Goal: Transaction & Acquisition: Book appointment/travel/reservation

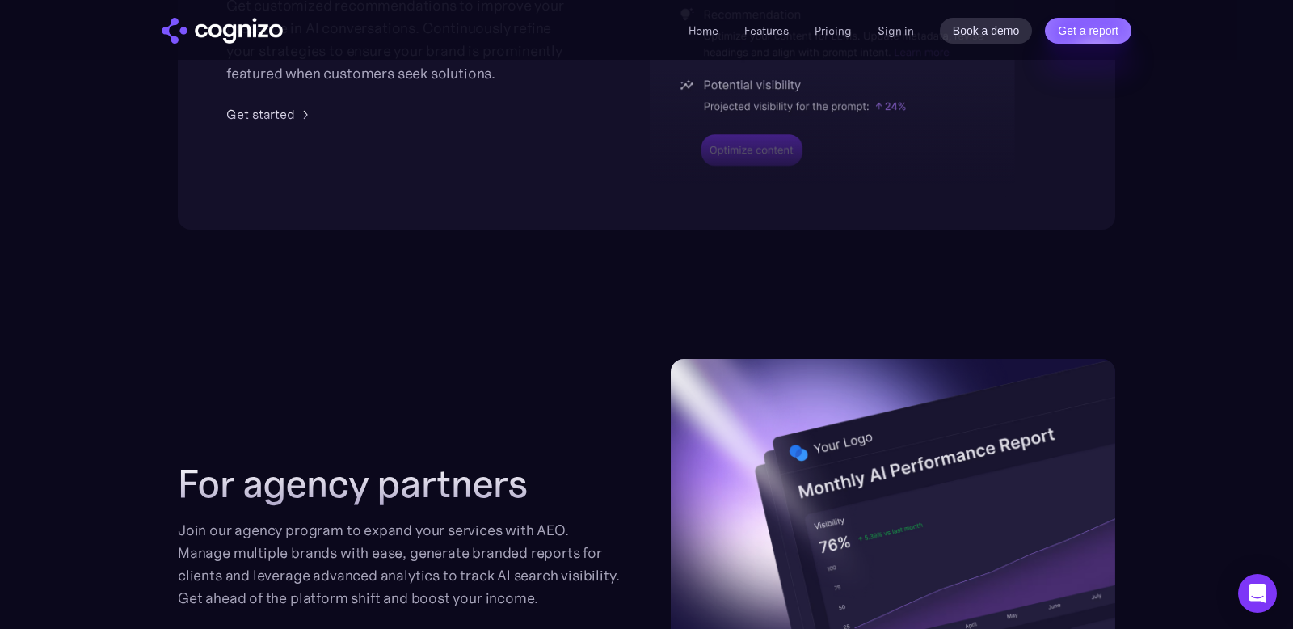
scroll to position [3967, 0]
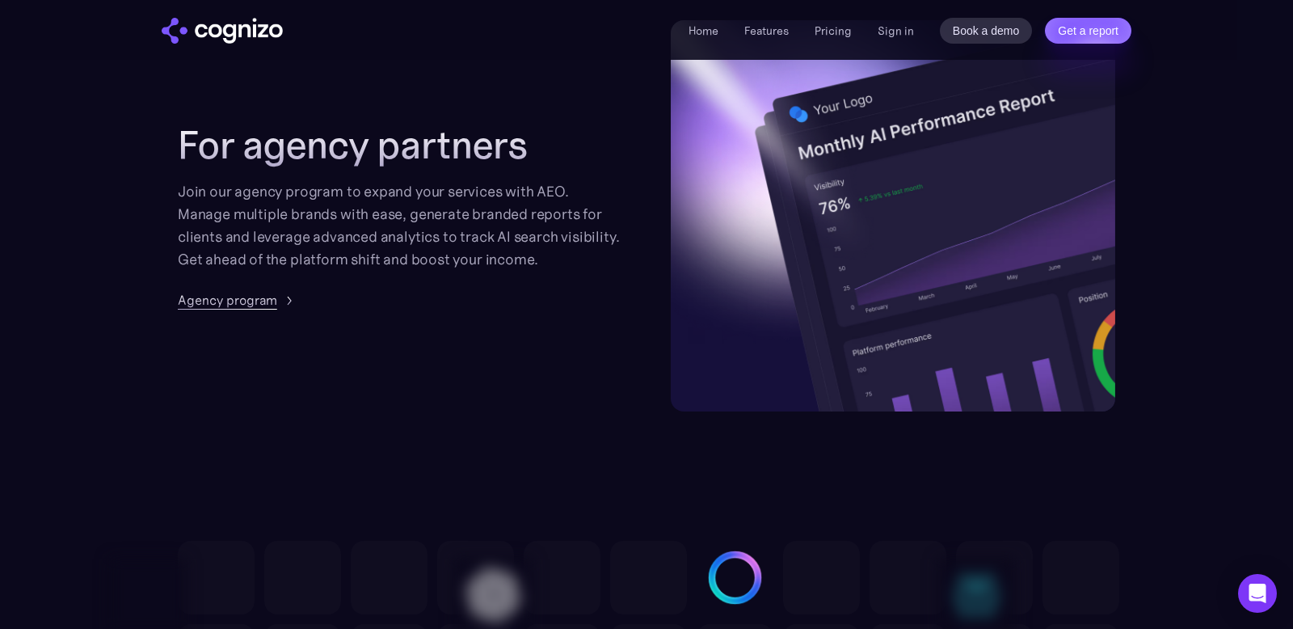
click at [257, 299] on div "Agency program" at bounding box center [227, 299] width 99 height 19
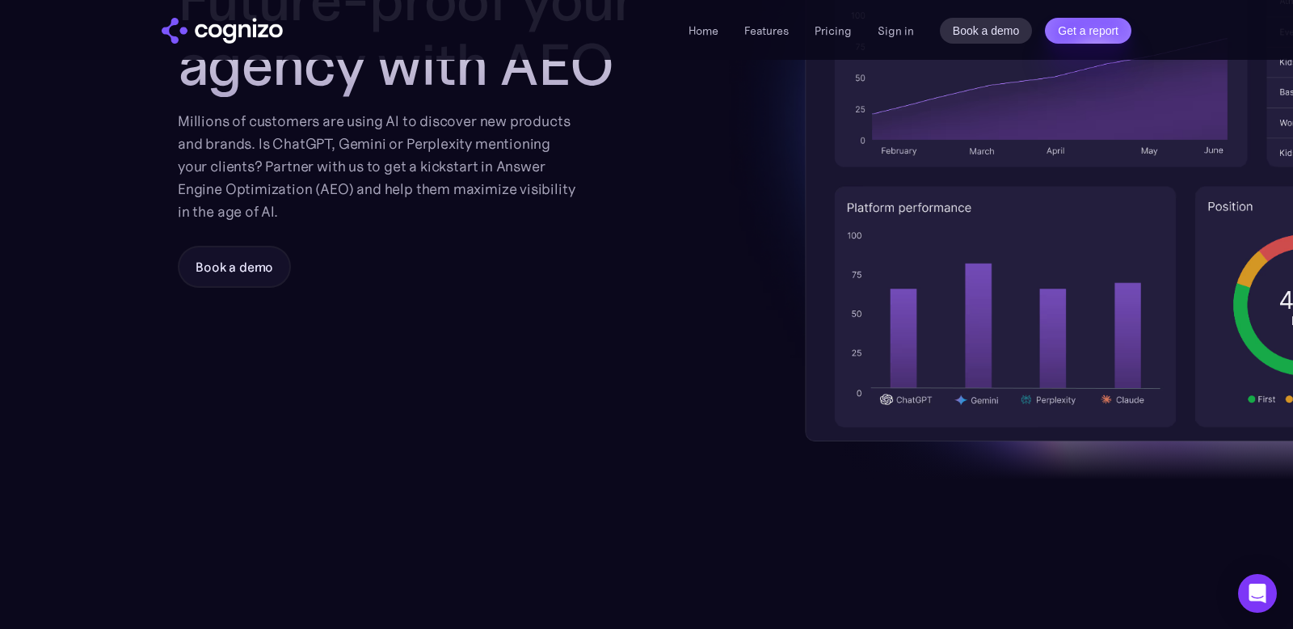
scroll to position [307, 0]
click at [219, 268] on div "Book a demo" at bounding box center [235, 265] width 78 height 19
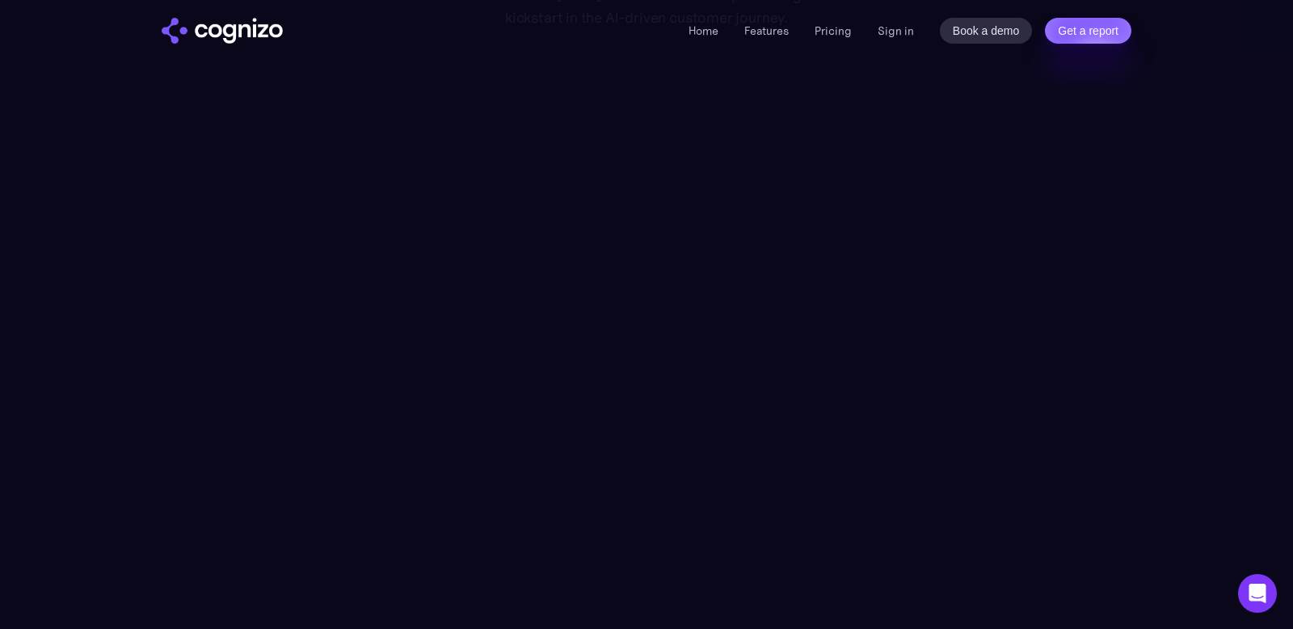
scroll to position [218, 0]
